Goal: Task Accomplishment & Management: Use online tool/utility

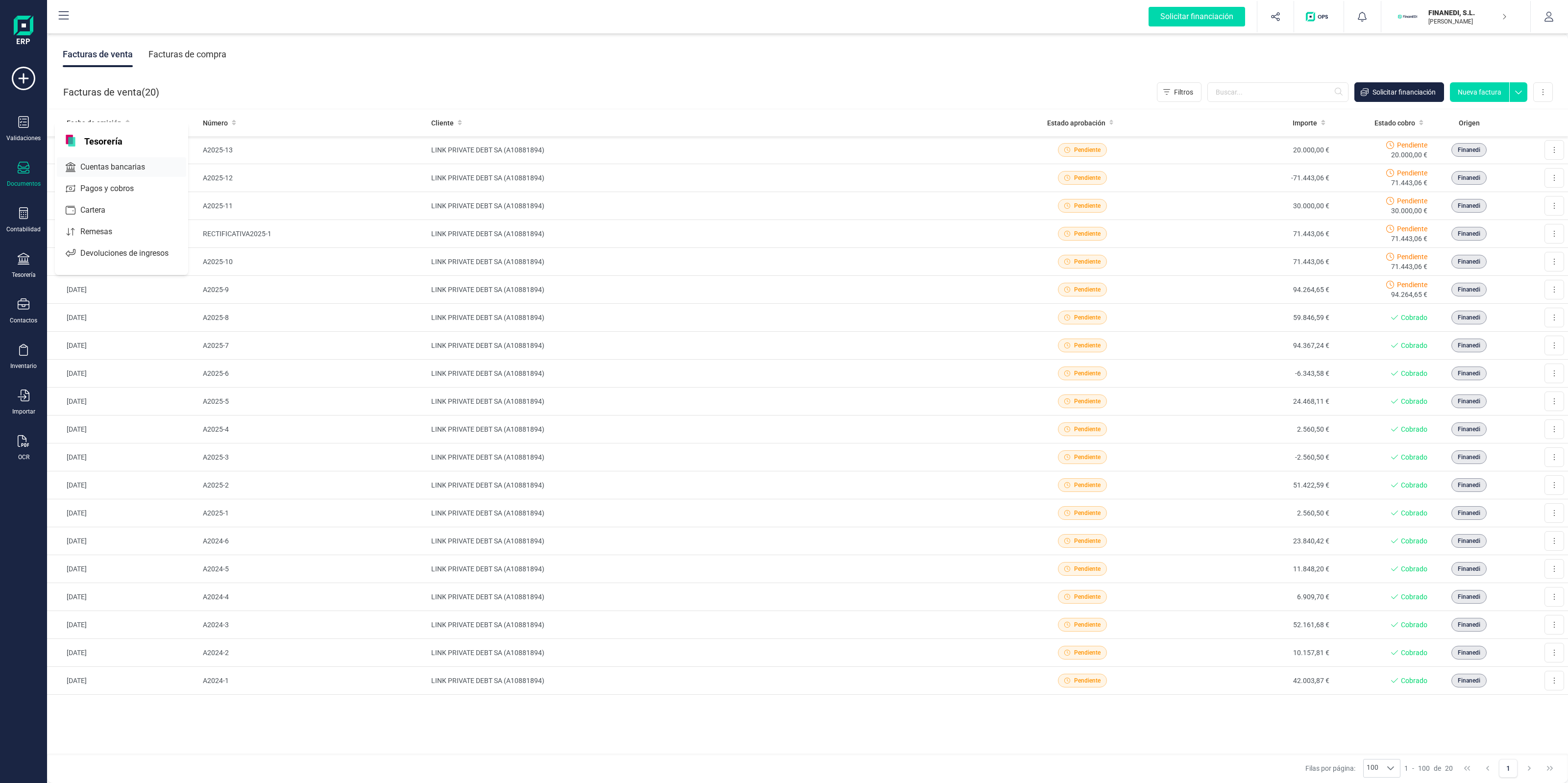
click at [95, 168] on span "Cuentas bancarias" at bounding box center [120, 167] width 86 height 12
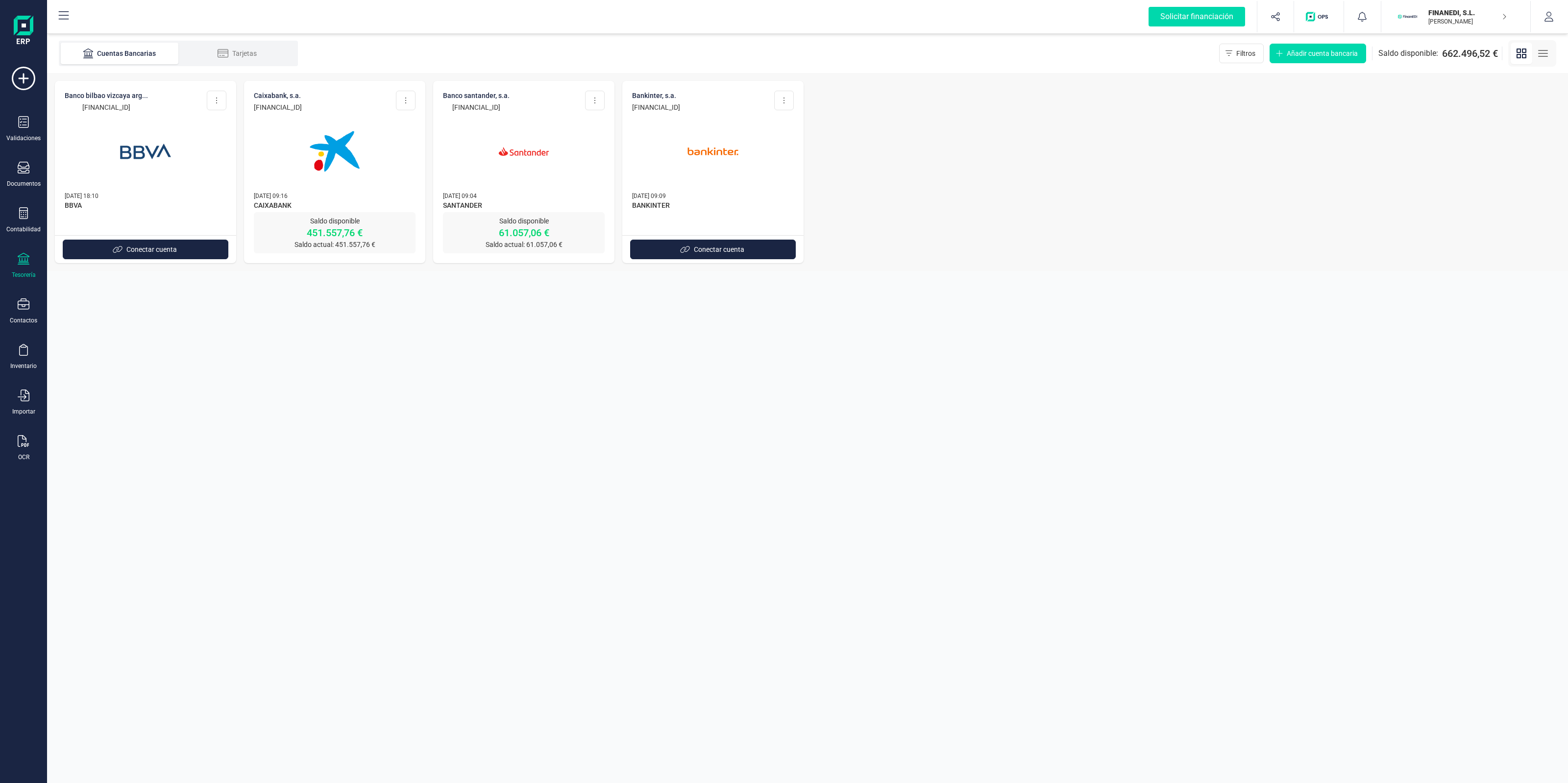
click at [286, 162] on div at bounding box center [334, 145] width 162 height 66
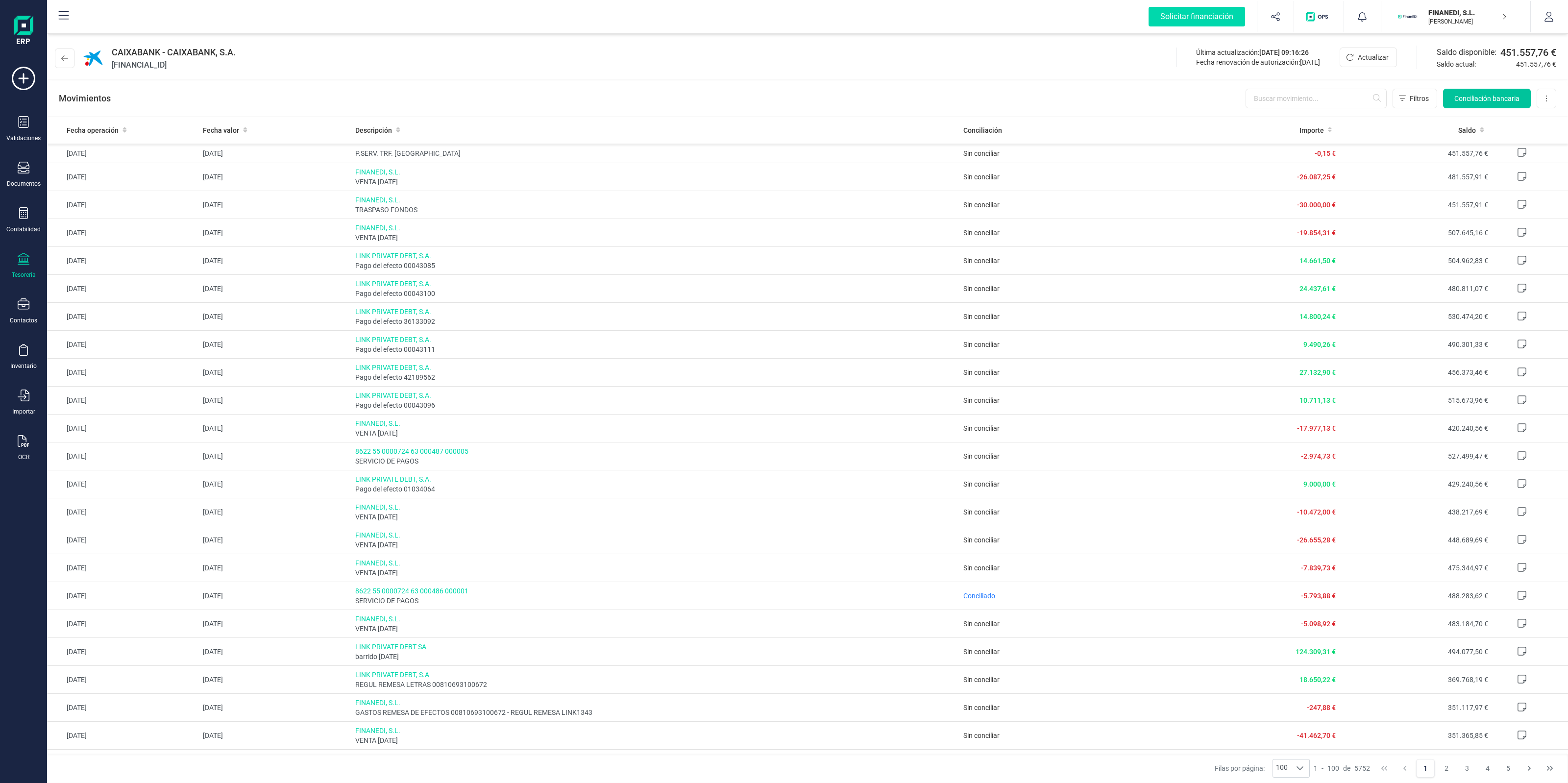
click at [1500, 98] on span "Conciliación bancaria" at bounding box center [1487, 99] width 65 height 10
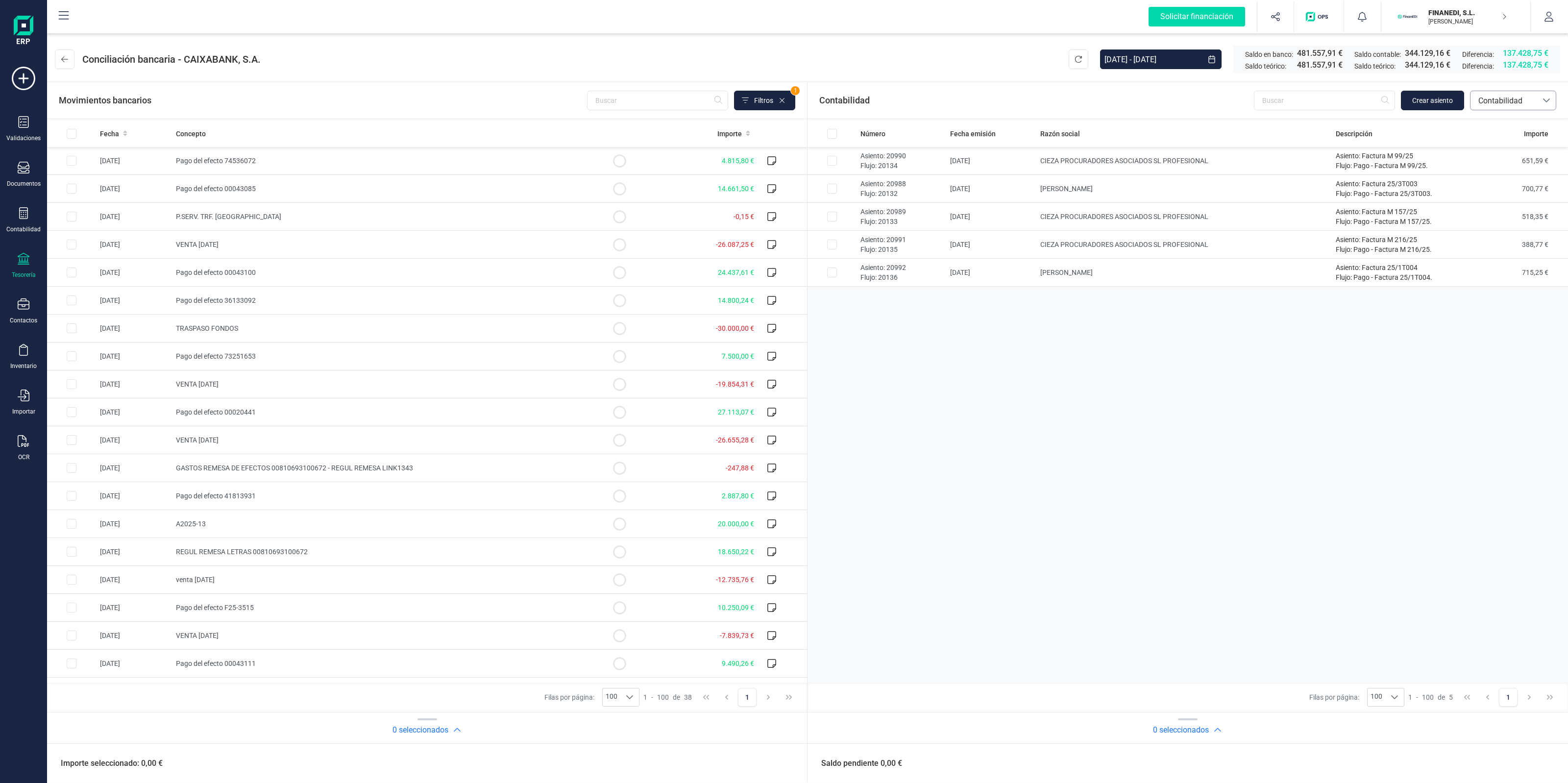
click at [1505, 106] on span "Contabilidad" at bounding box center [1504, 101] width 59 height 12
click at [1513, 162] on li "Facturas" at bounding box center [1513, 167] width 86 height 20
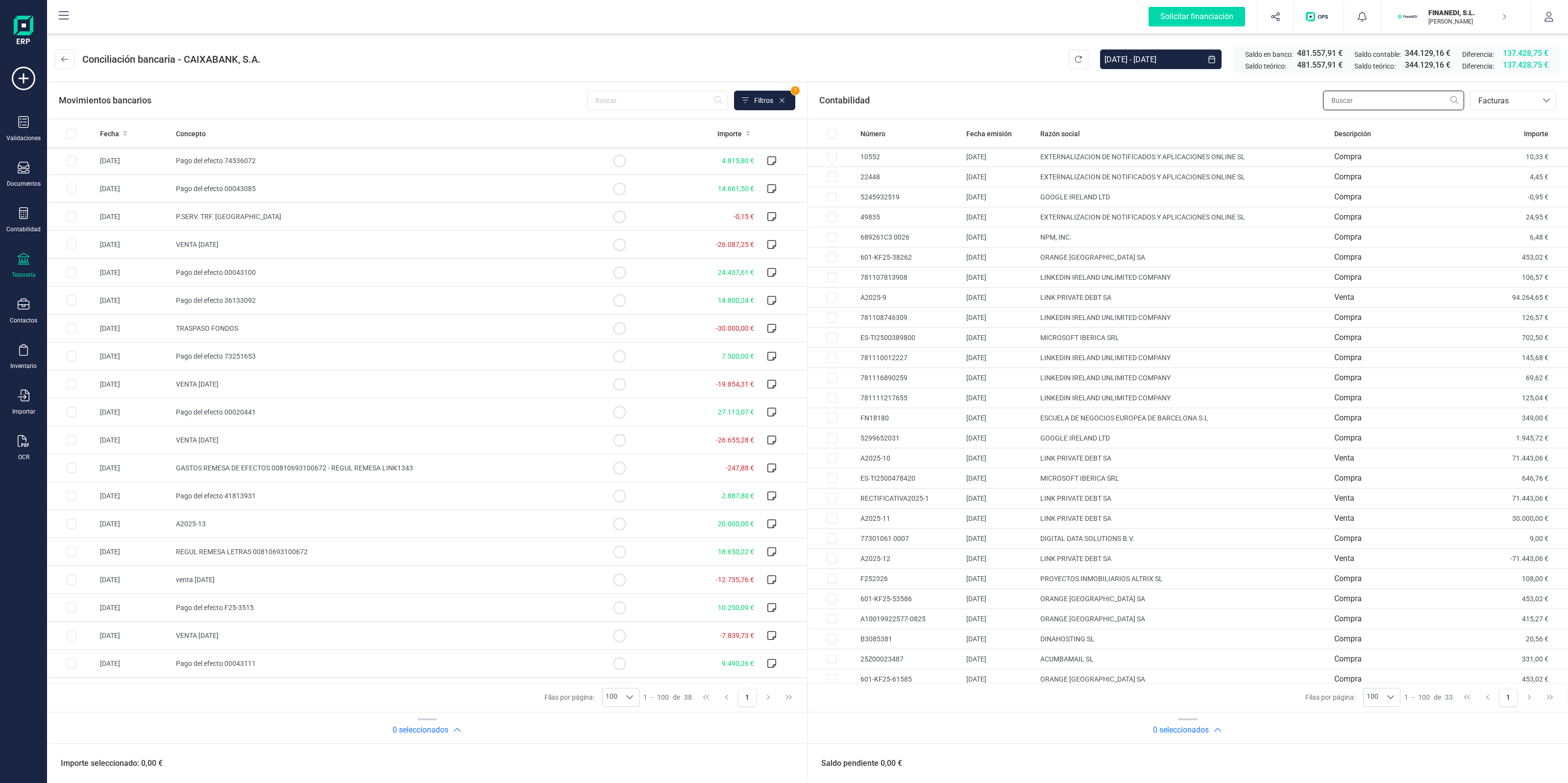
click at [1376, 97] on input "text" at bounding box center [1393, 101] width 141 height 20
click at [1305, 103] on div "Contabilidad bancos.conciliacion.modal.headerInvoce bancos.conciliacion.modal.h…" at bounding box center [1187, 101] width 761 height 35
